Goal: Transaction & Acquisition: Purchase product/service

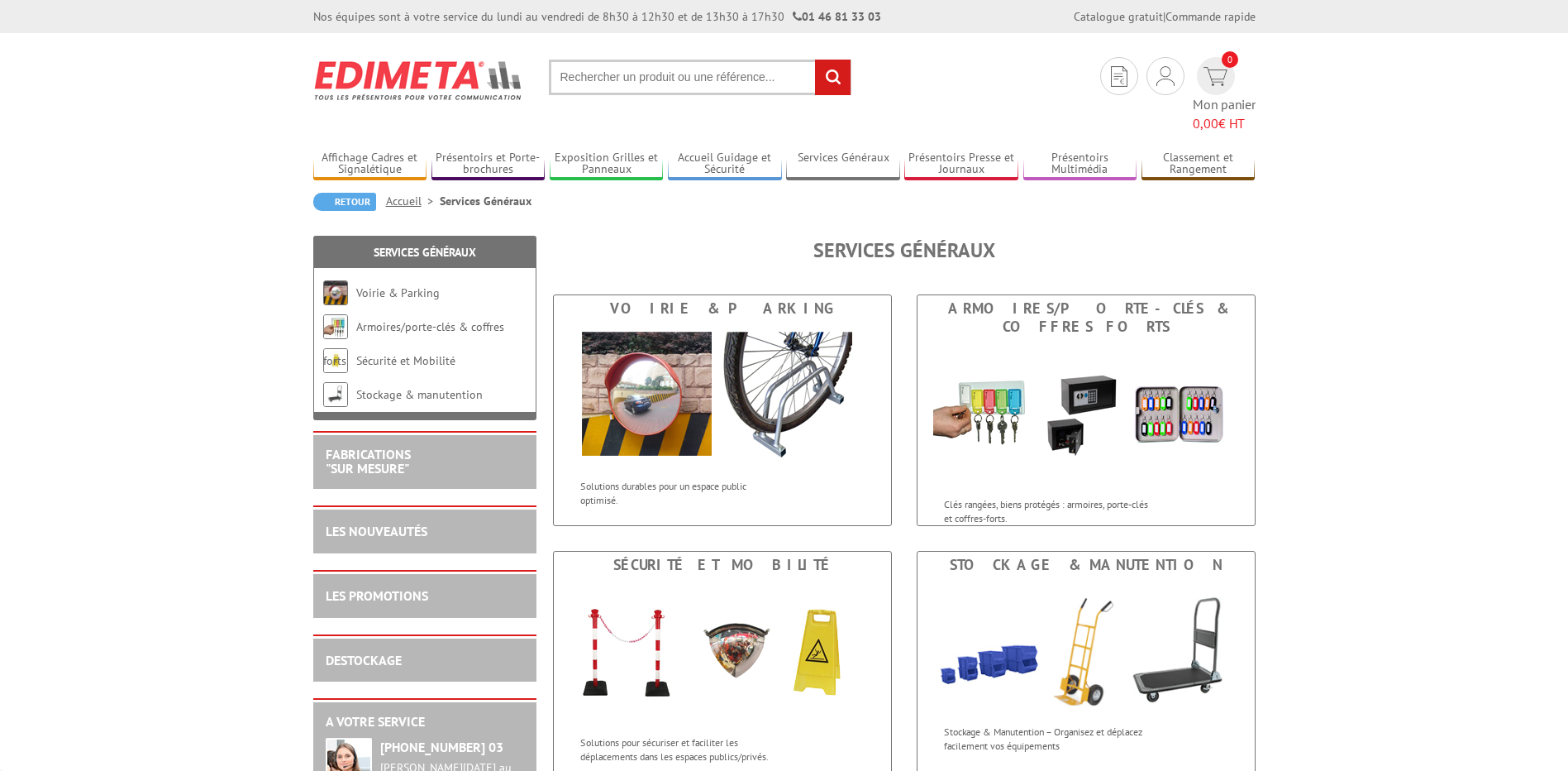
click at [654, 74] on input "text" at bounding box center [700, 77] width 302 height 35
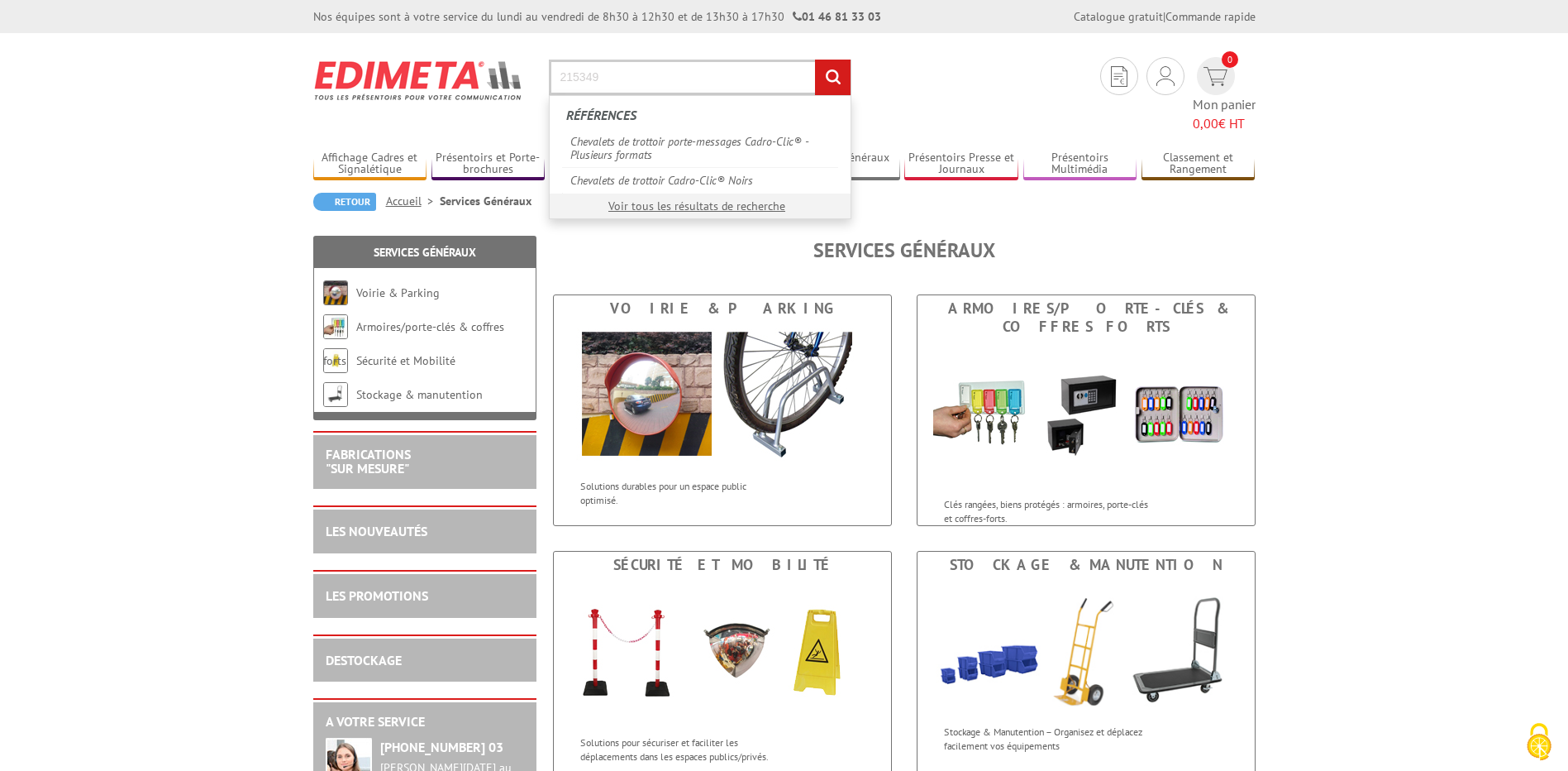
type input "215349"
click at [815, 60] on input "rechercher" at bounding box center [832, 77] width 35 height 35
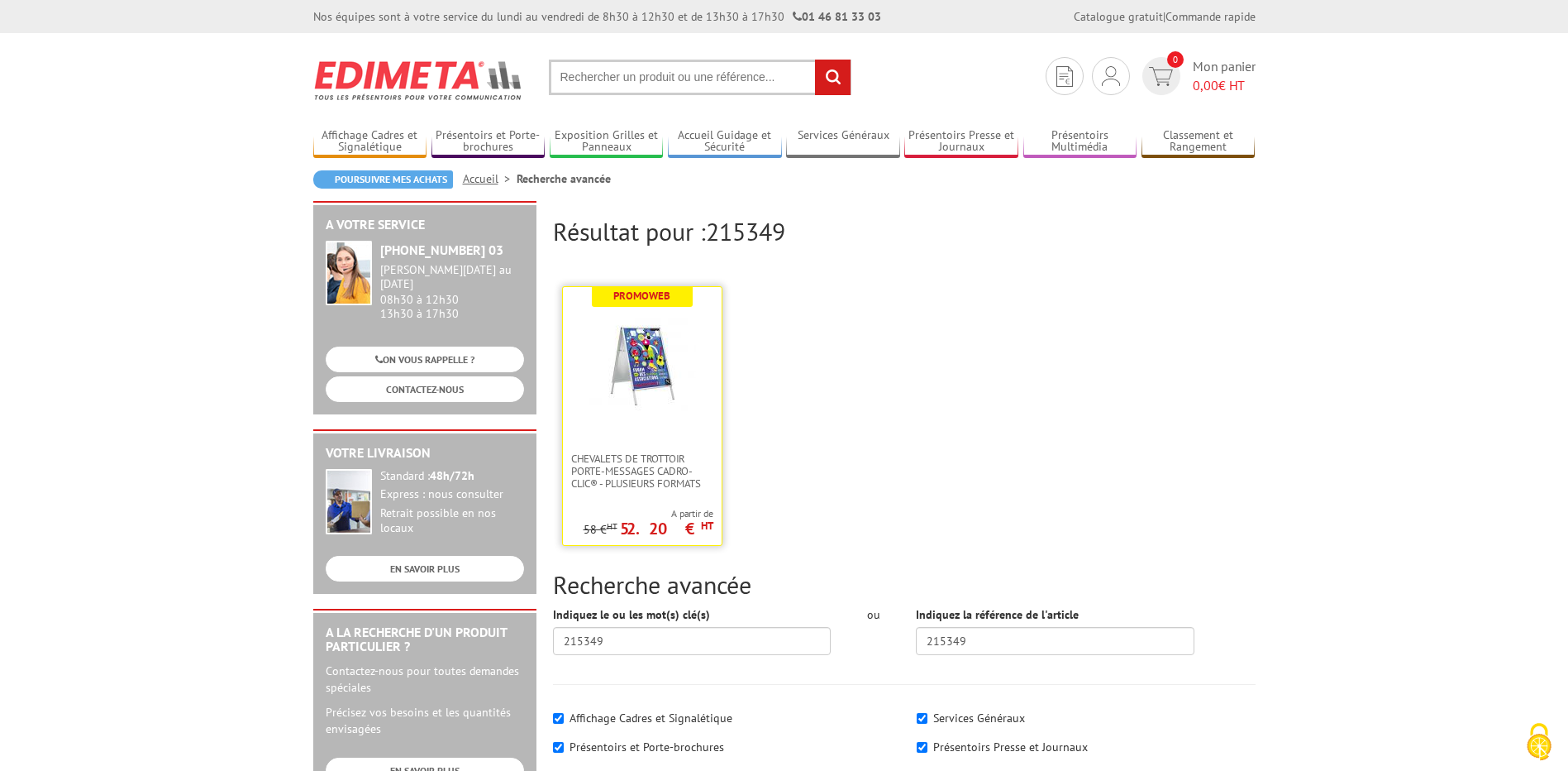
click at [661, 409] on img at bounding box center [642, 366] width 107 height 107
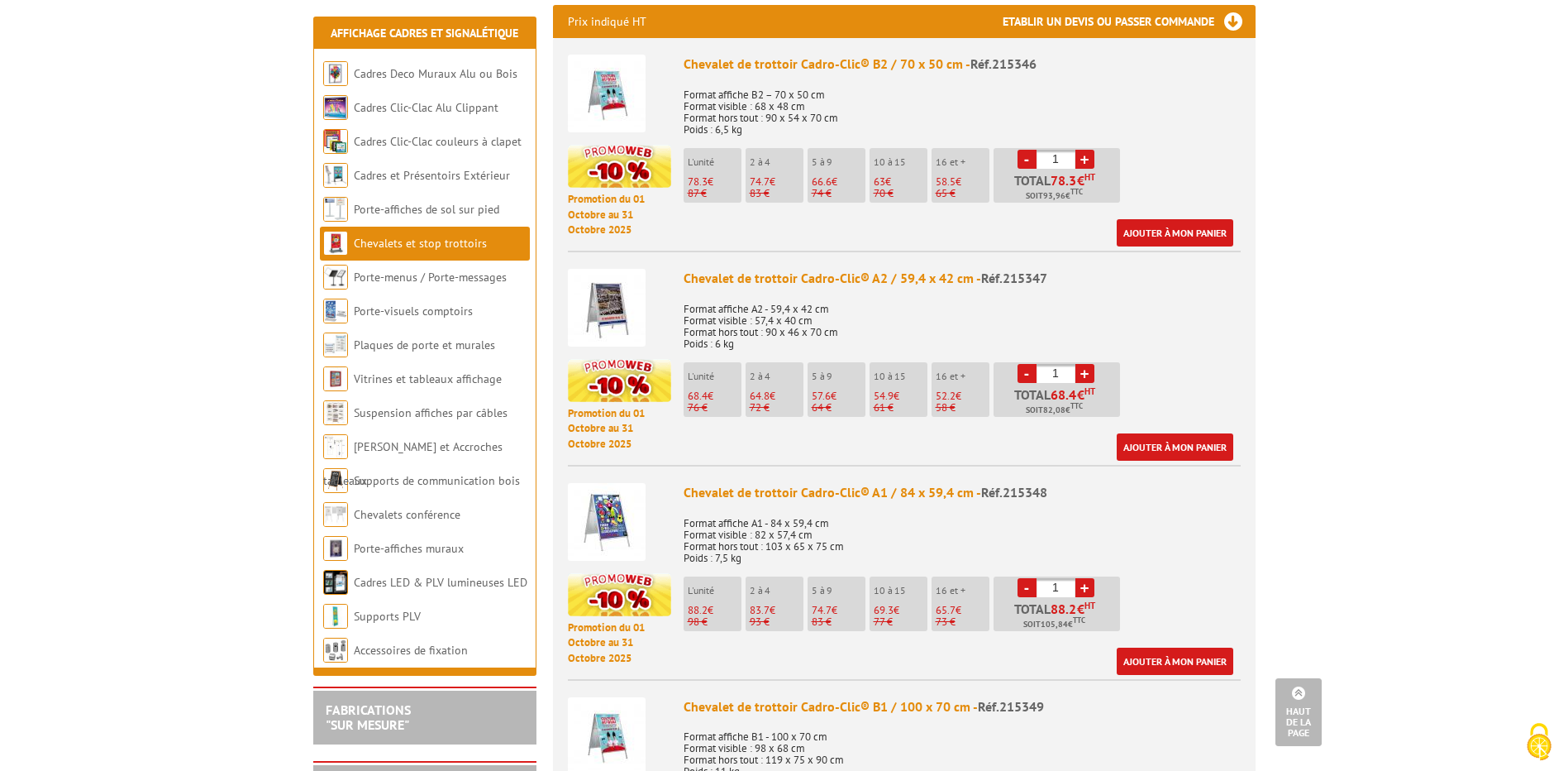
scroll to position [1348, 0]
